Goal: Navigation & Orientation: Find specific page/section

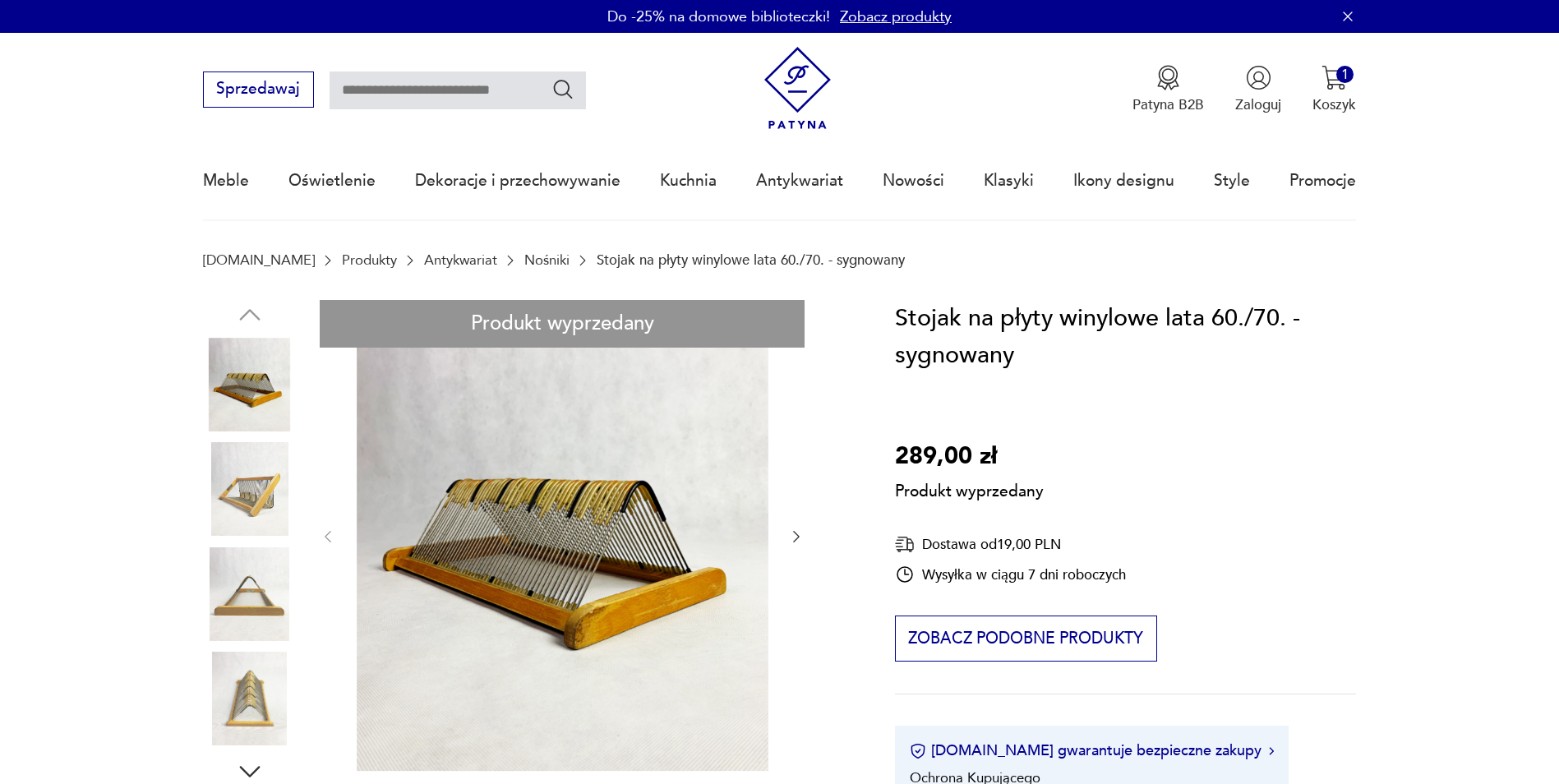
click at [524, 255] on link "Nośniki" at bounding box center [547, 260] width 45 height 15
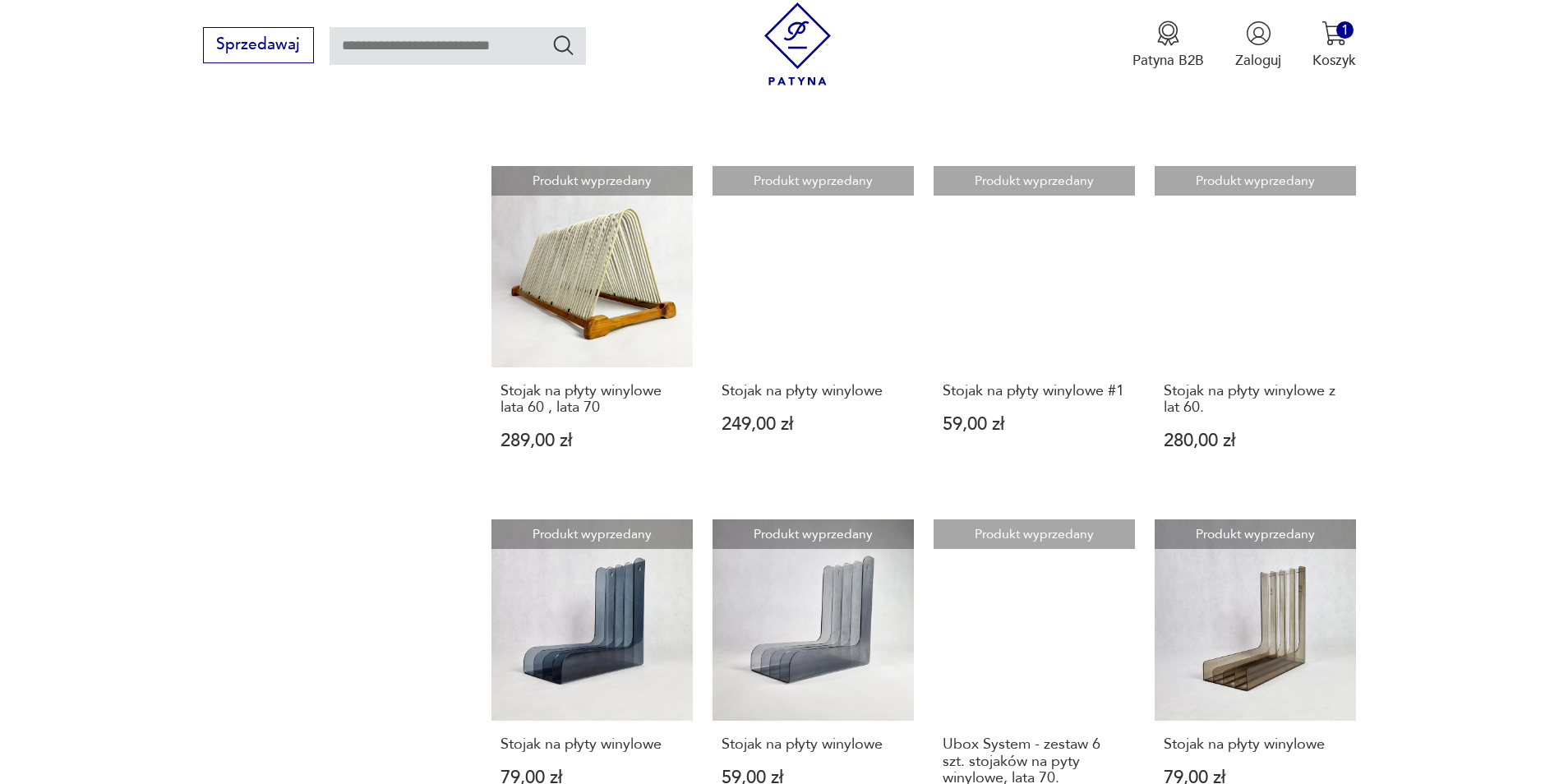
scroll to position [1532, 0]
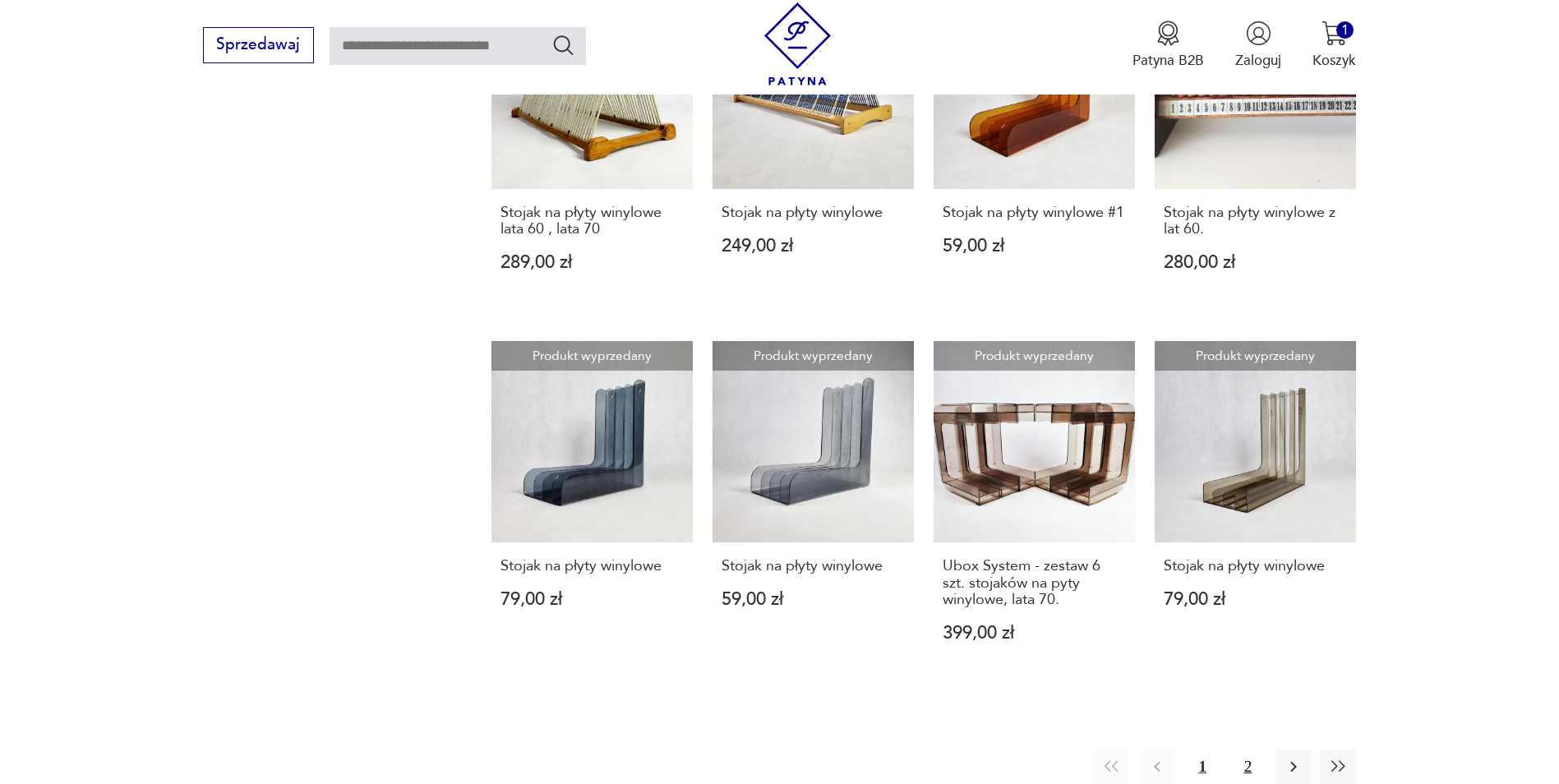
click at [1247, 755] on button "2" at bounding box center [1247, 766] width 35 height 35
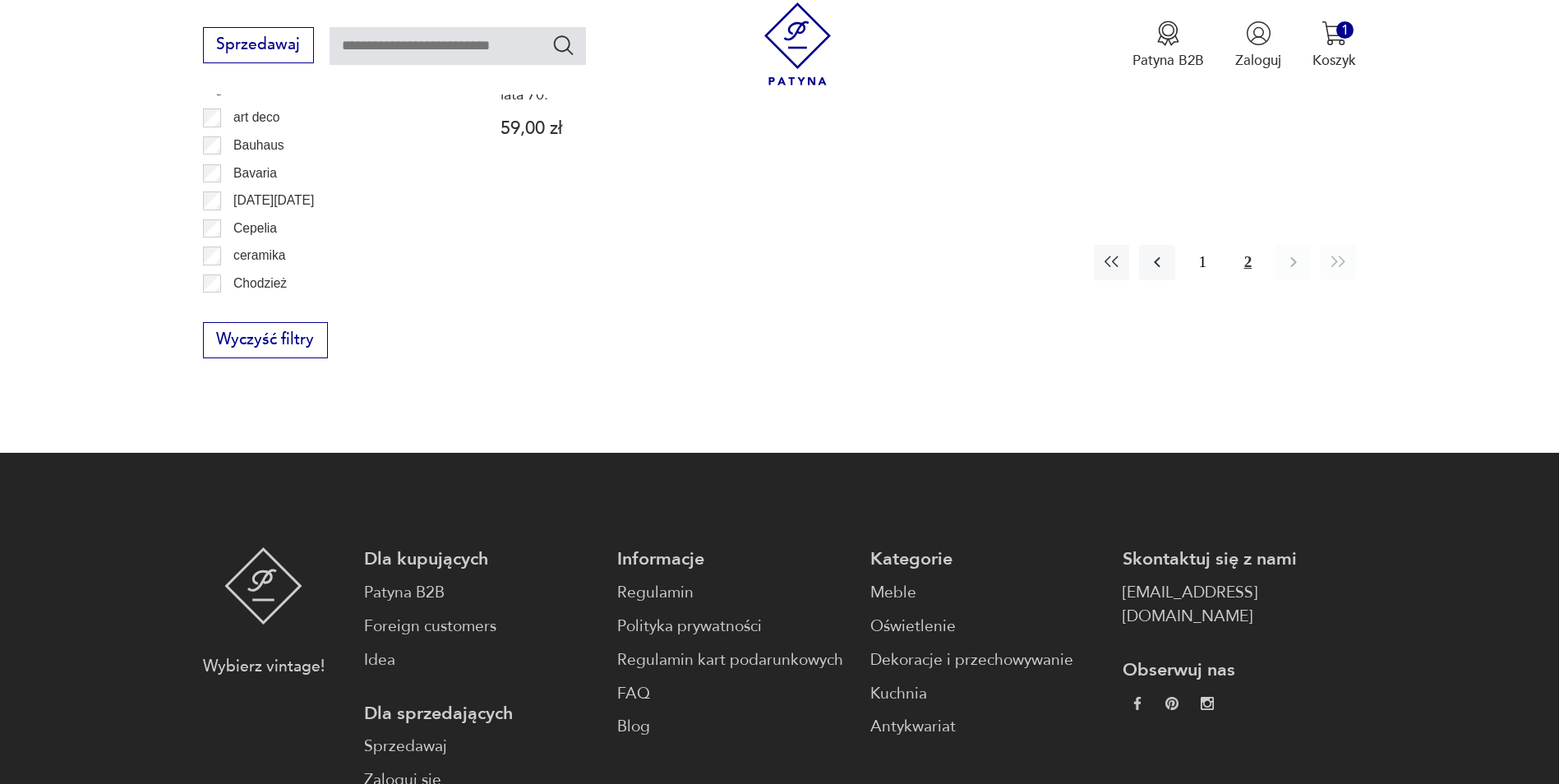
scroll to position [817, 0]
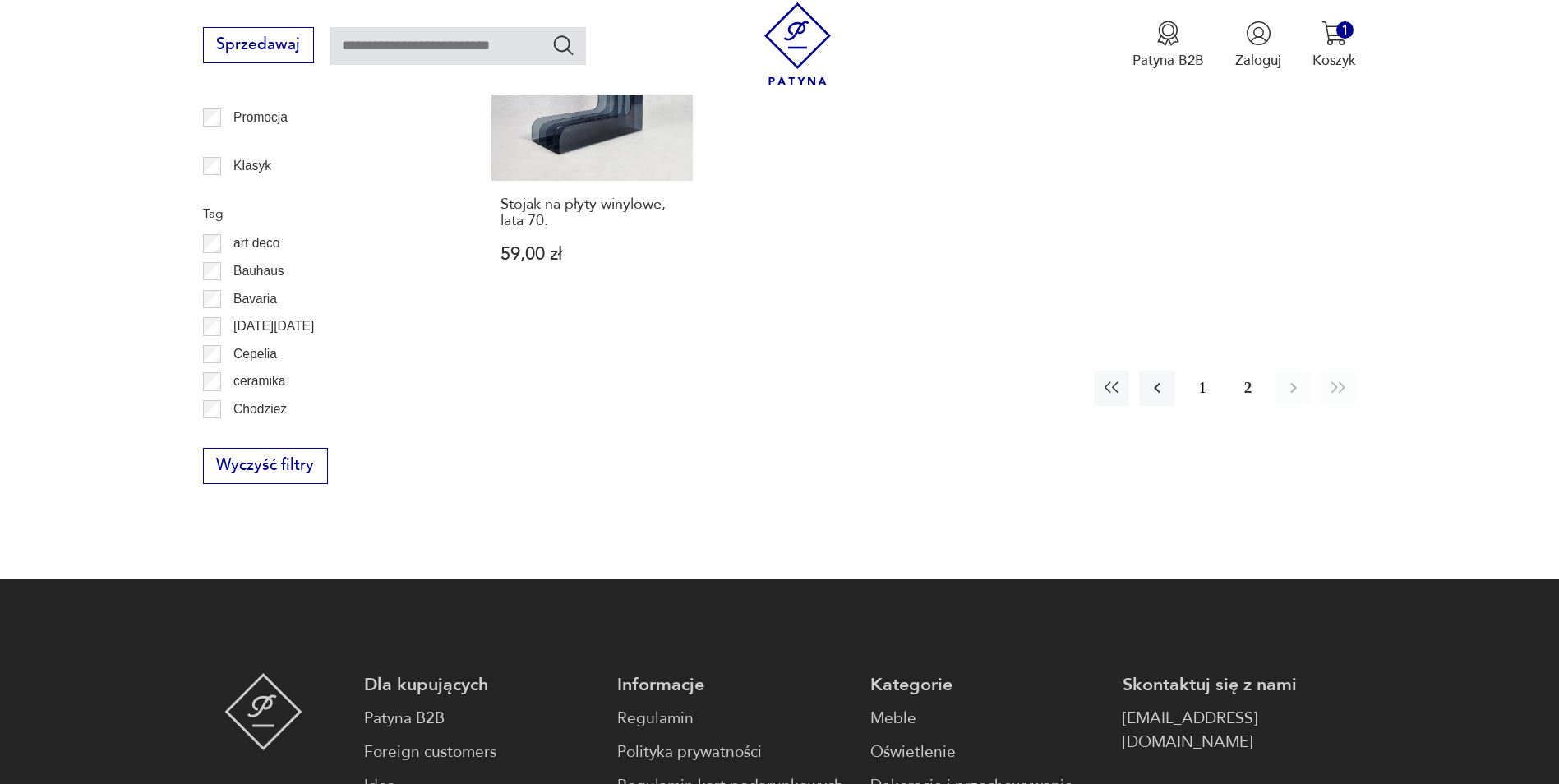
click at [1191, 390] on button "1" at bounding box center [1202, 387] width 35 height 35
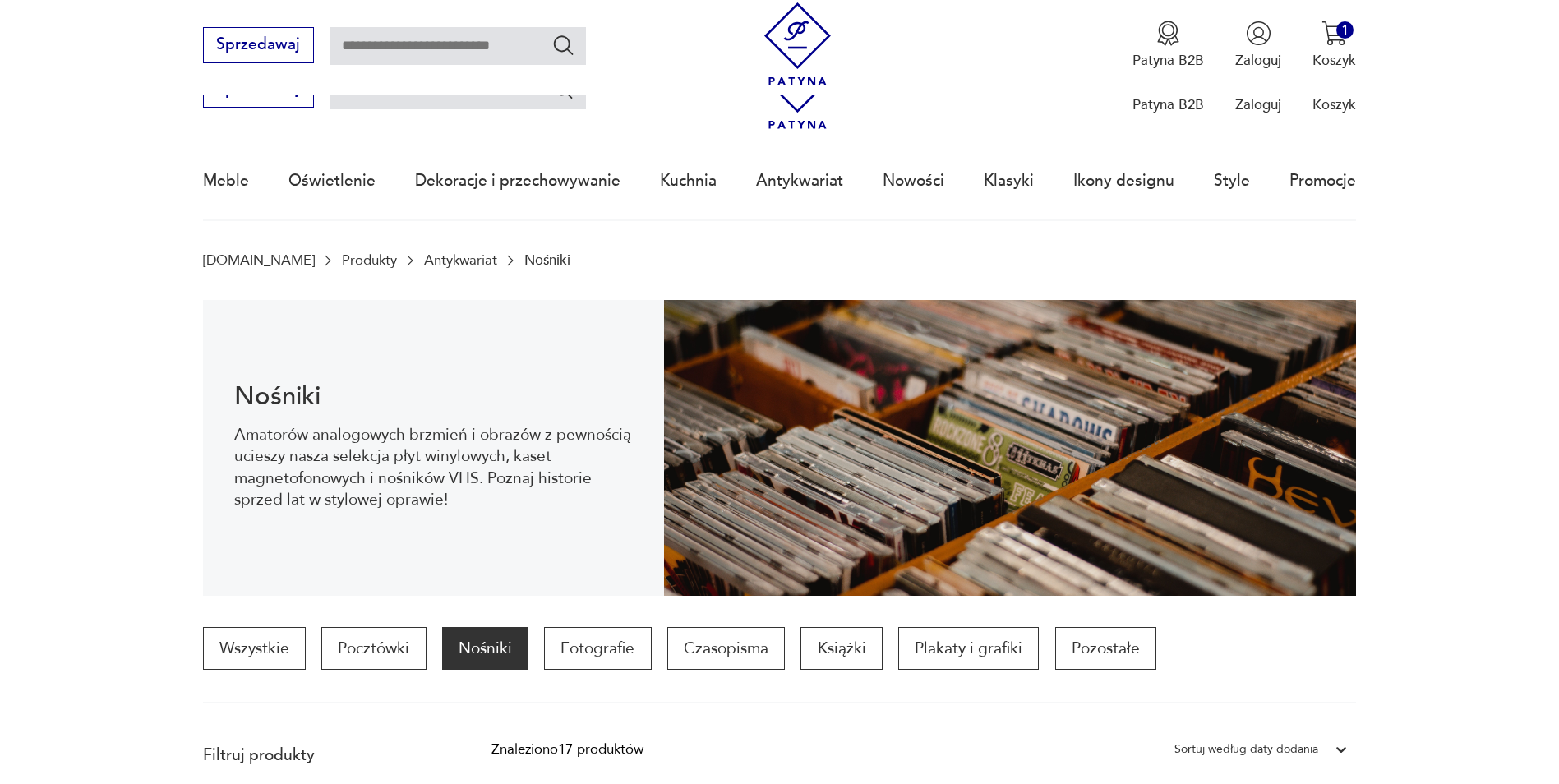
scroll to position [1532, 0]
